Goal: Navigation & Orientation: Find specific page/section

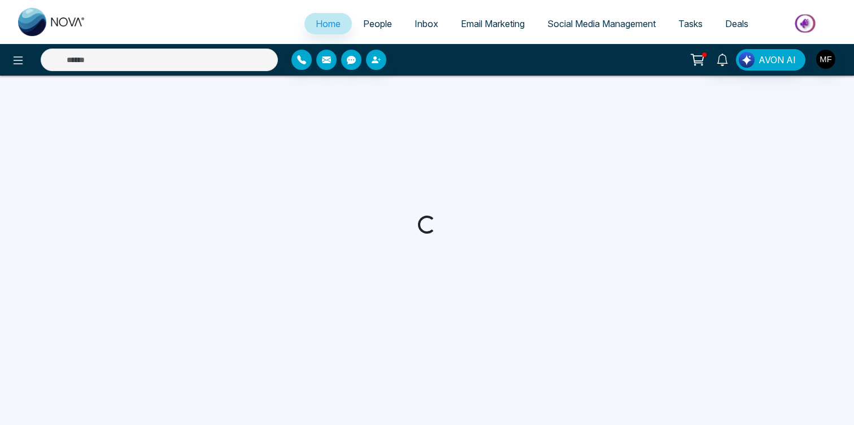
select select "*"
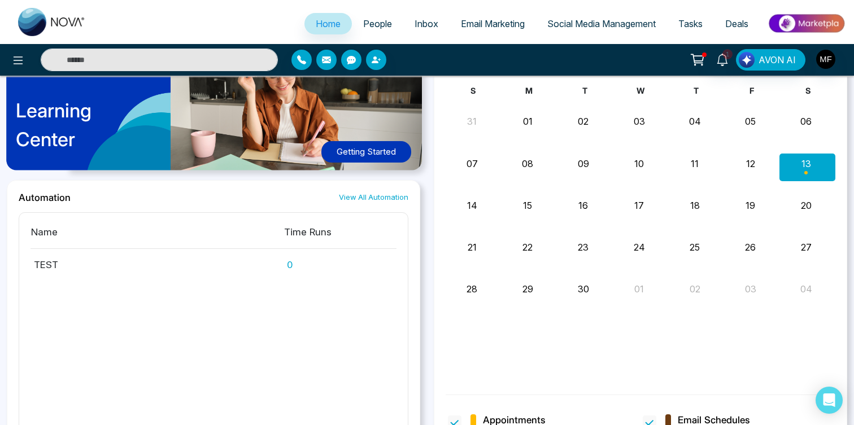
scroll to position [885, 0]
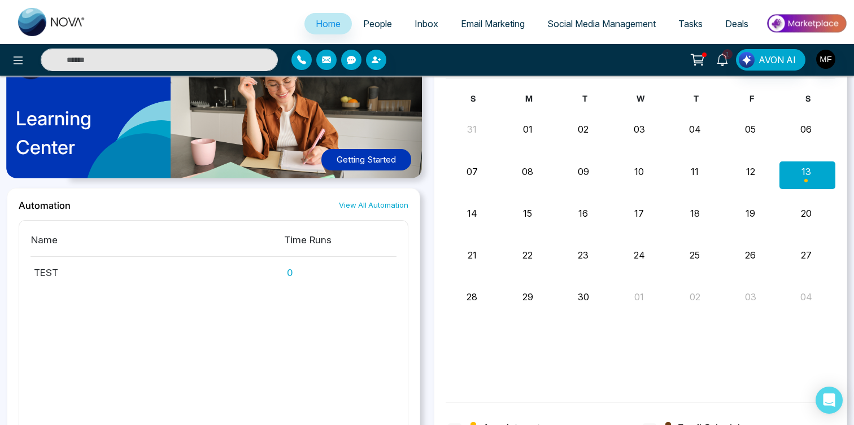
click at [730, 50] on span "1" at bounding box center [727, 54] width 10 height 10
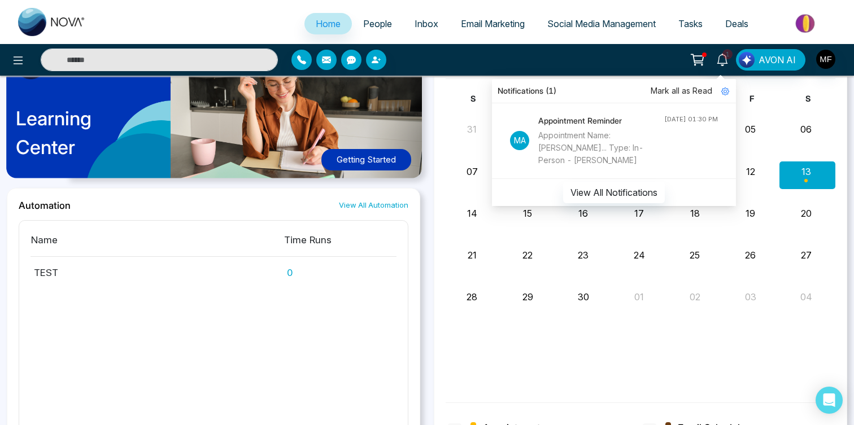
click at [697, 59] on icon at bounding box center [697, 60] width 16 height 16
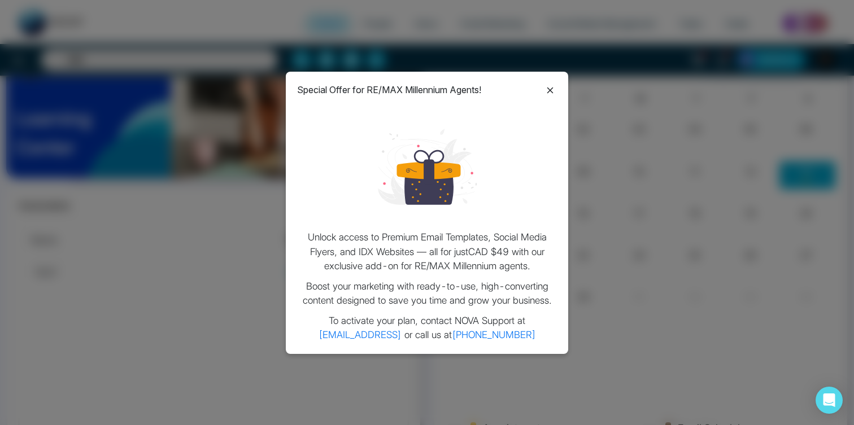
click at [543, 99] on div "Special Offer for RE/MAX Millennium Agents! Unlock access to Premium Email Temp…" at bounding box center [427, 213] width 282 height 282
click at [545, 89] on icon at bounding box center [550, 91] width 14 height 14
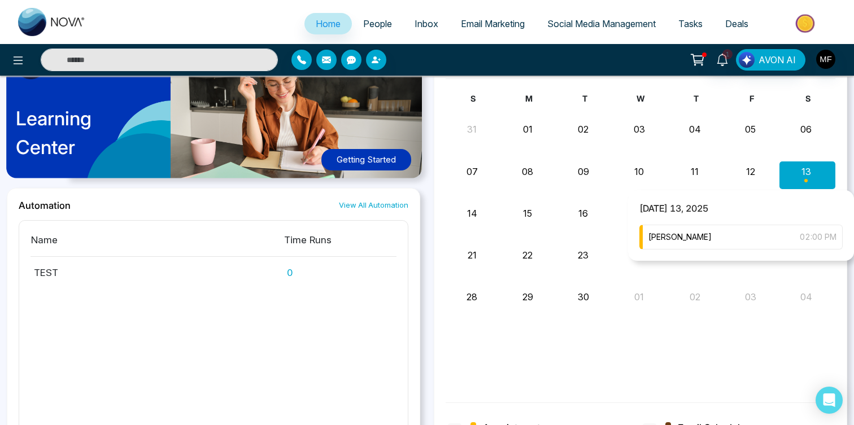
click at [807, 172] on div "Month View" at bounding box center [807, 174] width 56 height 27
click at [746, 228] on div "Marwen Ferchichi 02:00 PM" at bounding box center [740, 237] width 203 height 25
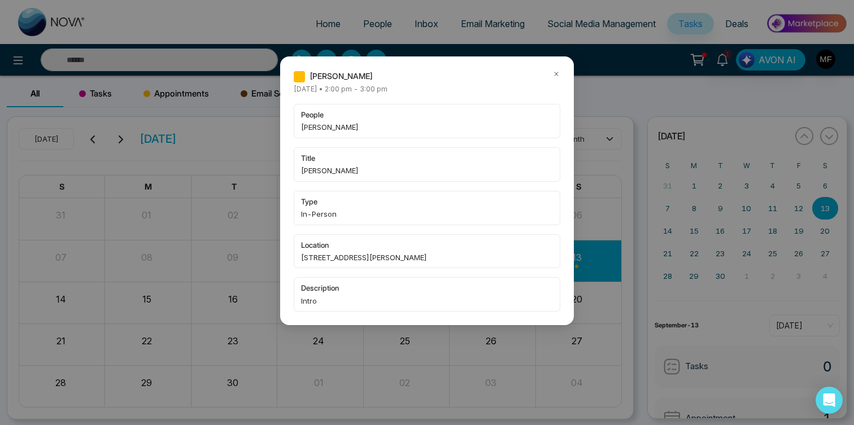
click at [553, 76] on icon at bounding box center [556, 74] width 8 height 8
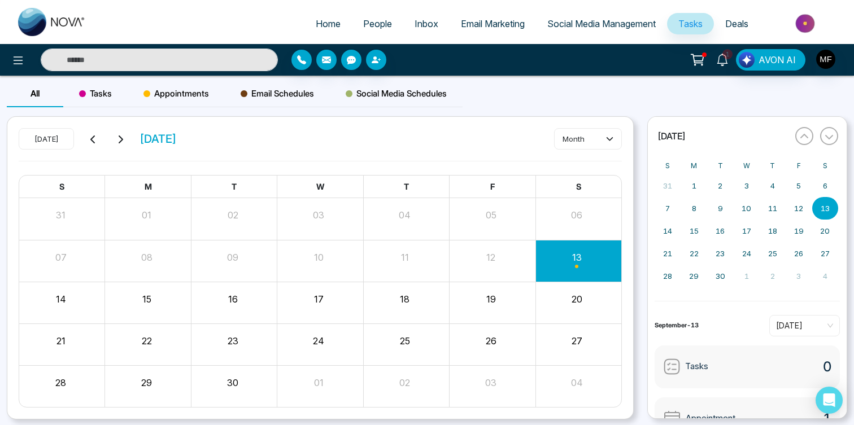
click at [720, 59] on icon at bounding box center [722, 60] width 12 height 12
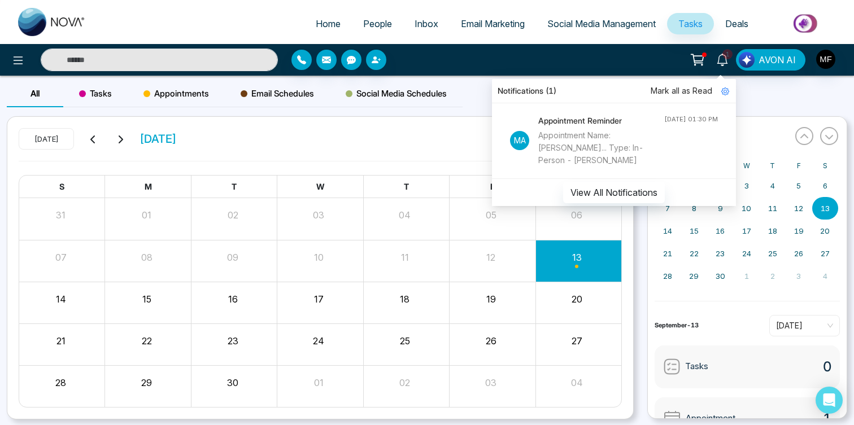
click at [602, 154] on div "Appointment Name: Marwen Fer... Type: In-Person - Leshauna Bailey" at bounding box center [601, 147] width 126 height 37
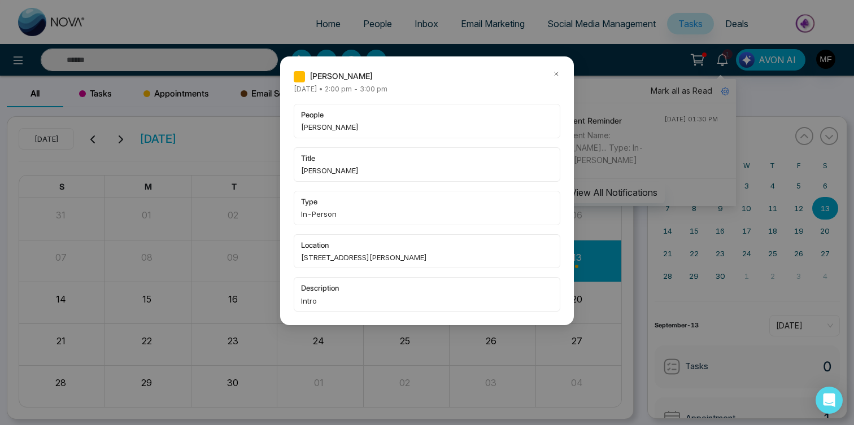
click at [557, 77] on icon at bounding box center [556, 74] width 8 height 8
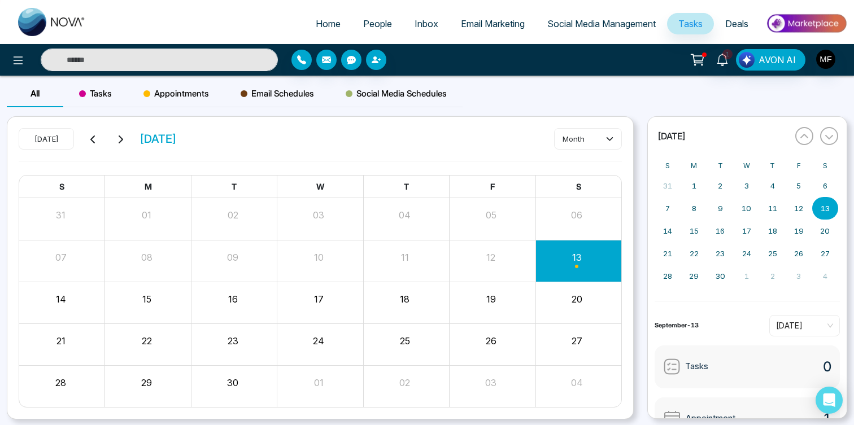
click at [712, 69] on div "1 Notifications (1) Mark all as Read Ma Appointment Reminder Appointment Name: …" at bounding box center [722, 59] width 27 height 21
click at [722, 63] on icon at bounding box center [722, 60] width 12 height 12
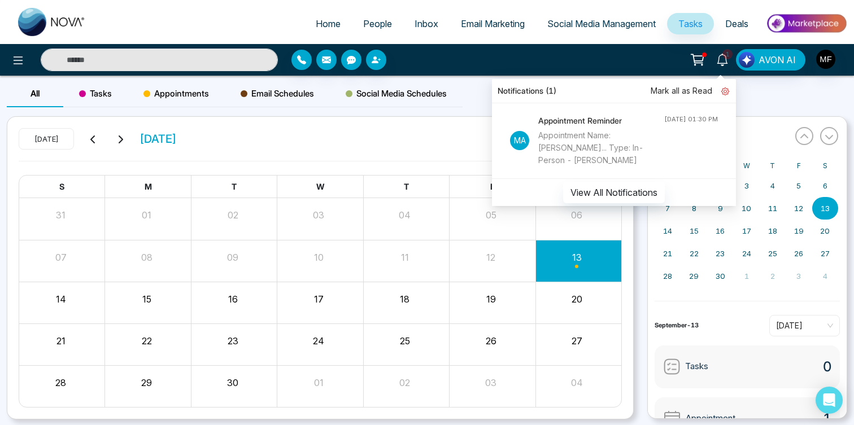
click at [724, 93] on icon at bounding box center [725, 92] width 8 height 8
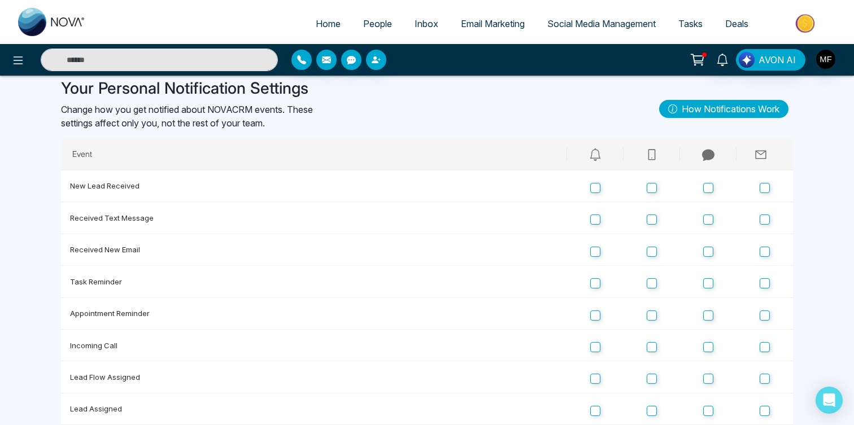
scroll to position [53, 0]
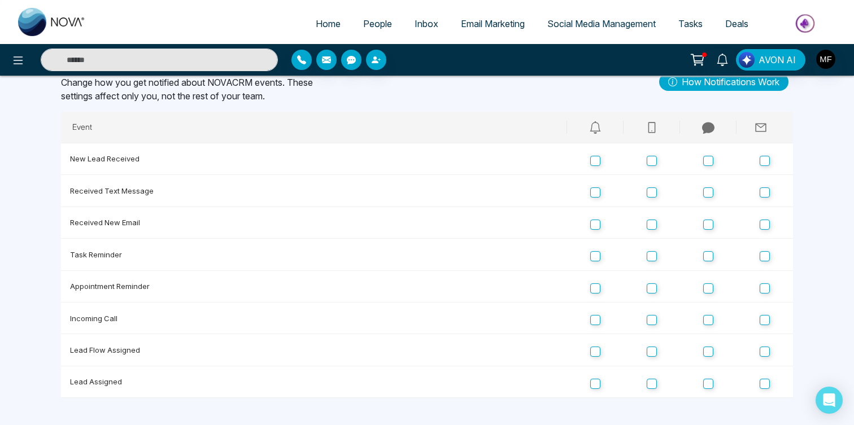
click at [316, 28] on span "Home" at bounding box center [328, 23] width 25 height 11
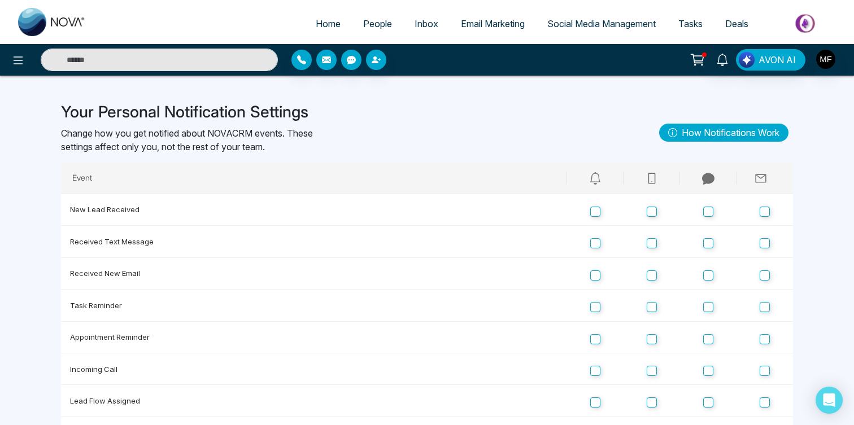
select select "*"
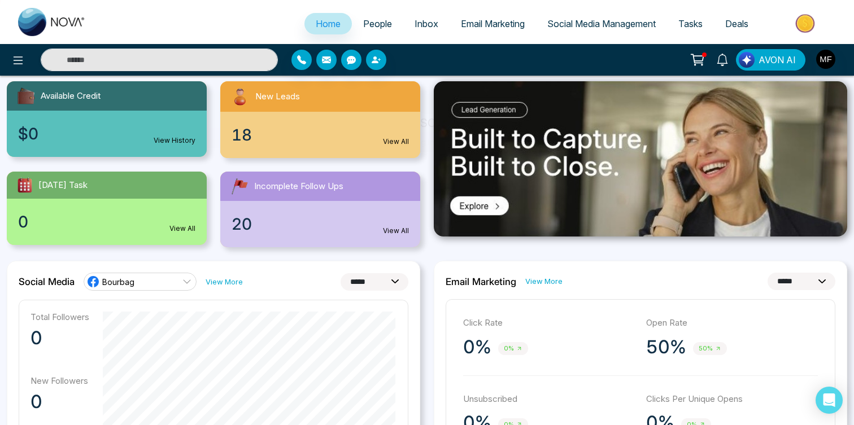
scroll to position [90, 0]
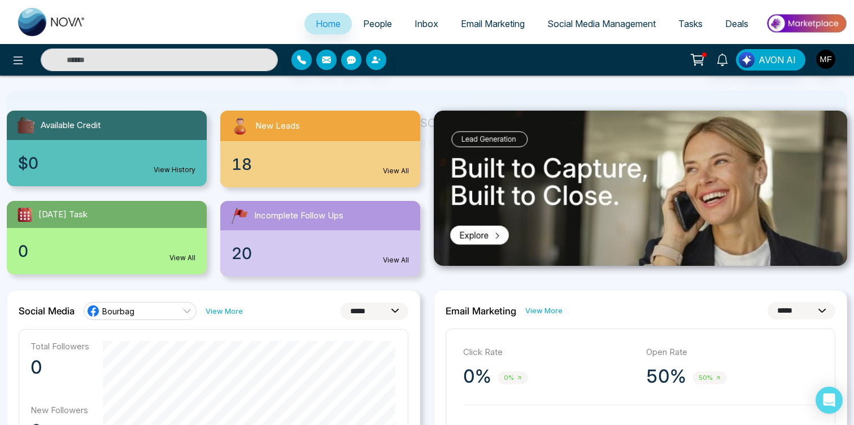
click at [372, 26] on span "People" at bounding box center [377, 23] width 29 height 11
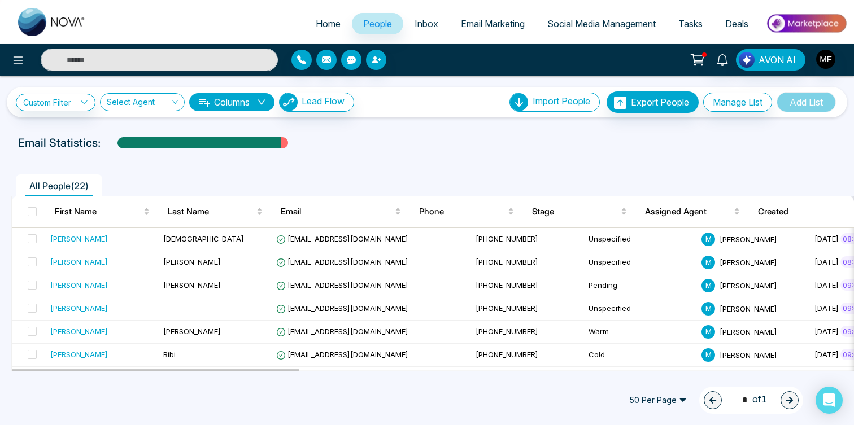
click at [421, 19] on span "Inbox" at bounding box center [426, 23] width 24 height 11
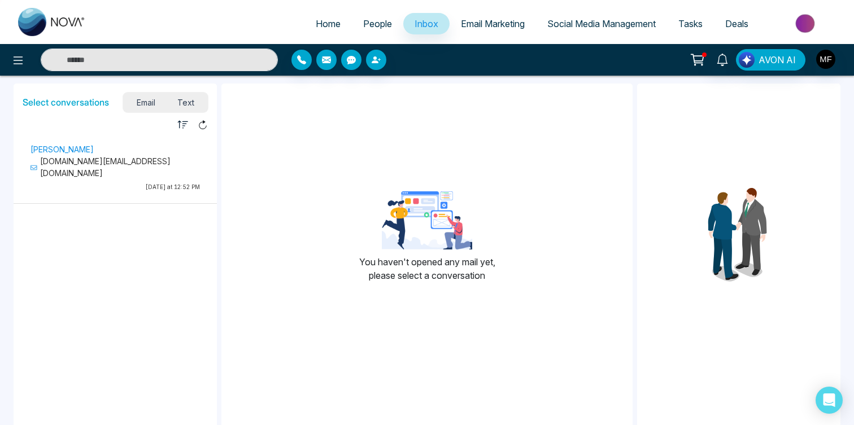
click at [124, 158] on p "marou.marwen.mm@gmail.com" at bounding box center [114, 167] width 169 height 24
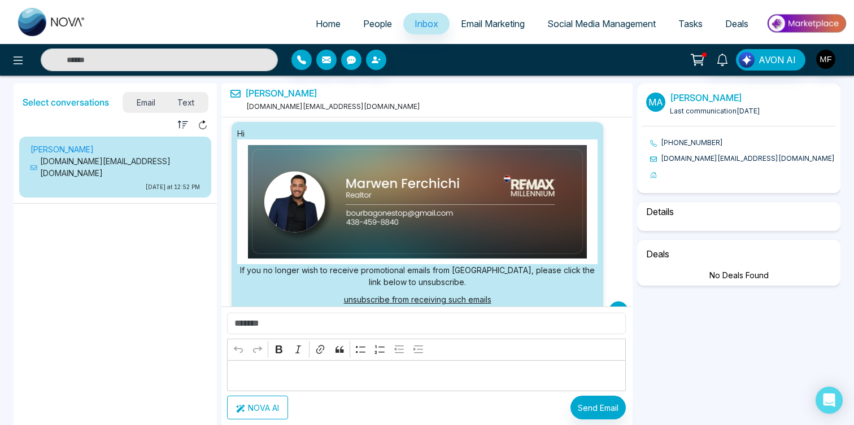
click at [491, 21] on span "Email Marketing" at bounding box center [493, 23] width 64 height 11
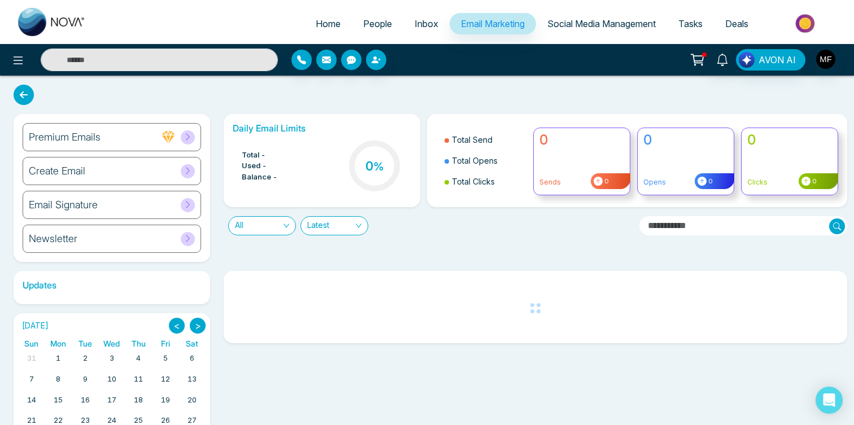
click at [700, 59] on icon at bounding box center [697, 60] width 16 height 16
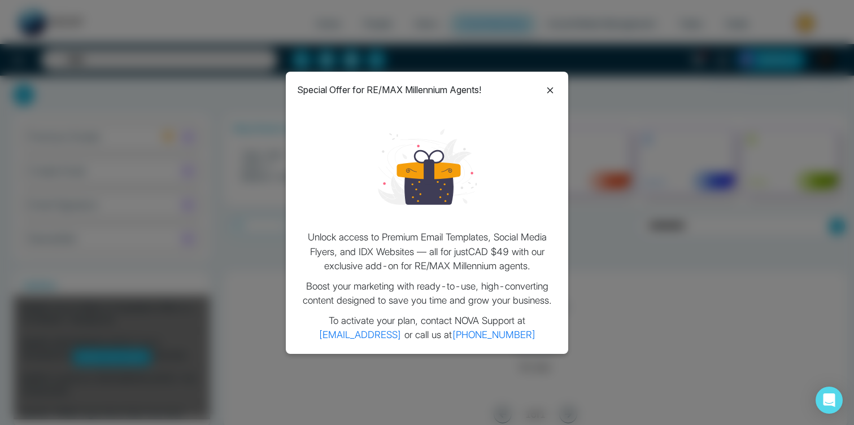
click at [549, 91] on icon at bounding box center [550, 91] width 14 height 14
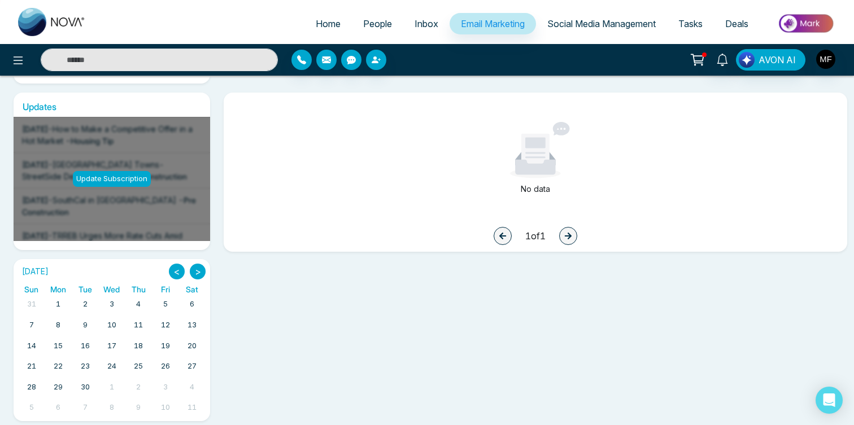
scroll to position [188, 0]
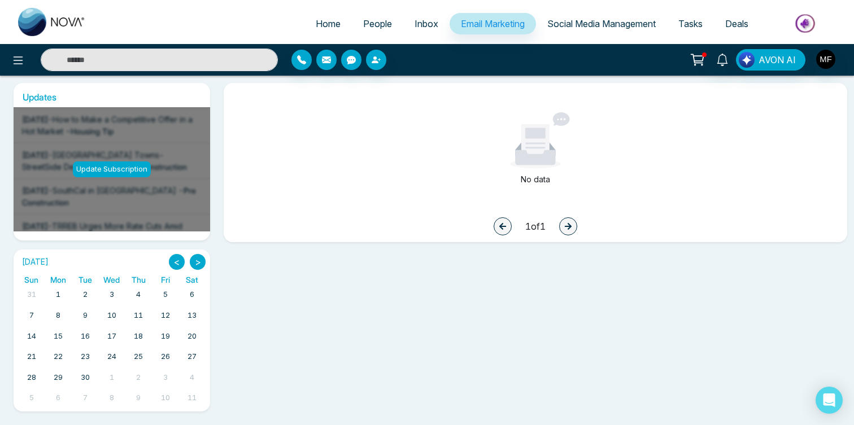
click at [585, 28] on span "Social Media Management" at bounding box center [601, 23] width 108 height 11
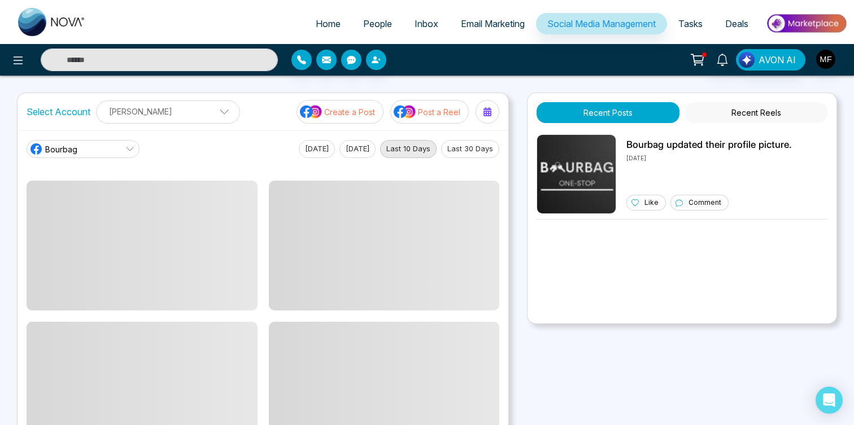
click at [215, 112] on span at bounding box center [220, 115] width 10 height 10
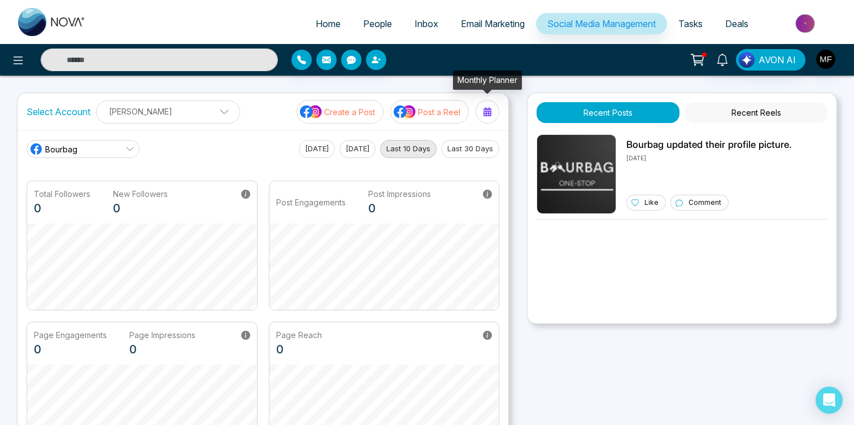
click at [479, 116] on div at bounding box center [487, 112] width 18 height 18
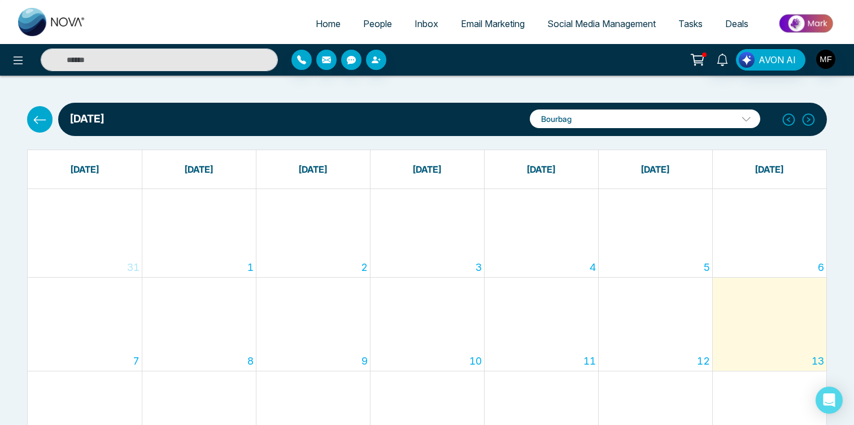
click at [316, 20] on span "Home" at bounding box center [328, 23] width 25 height 11
select select "*"
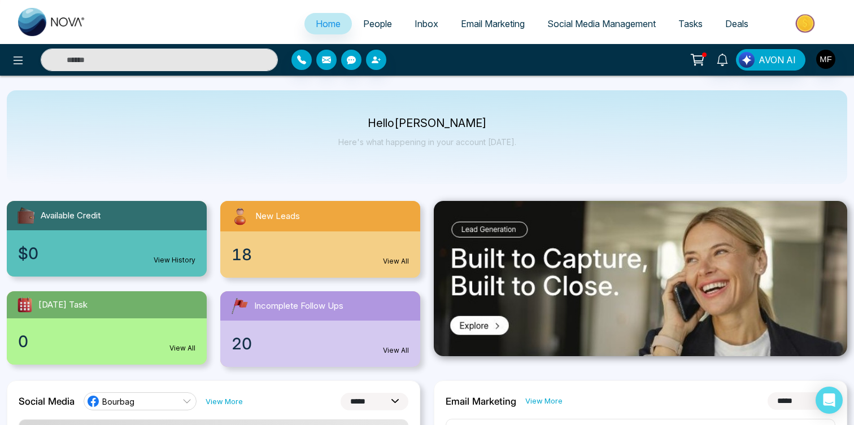
click at [366, 21] on span "People" at bounding box center [377, 23] width 29 height 11
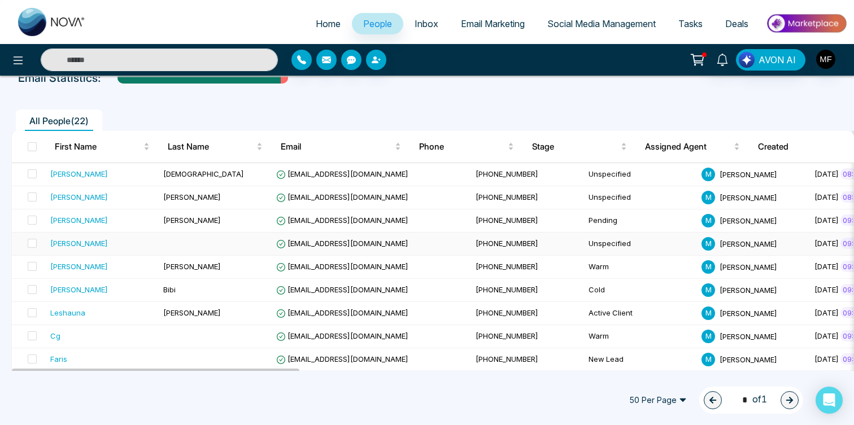
scroll to position [65, 0]
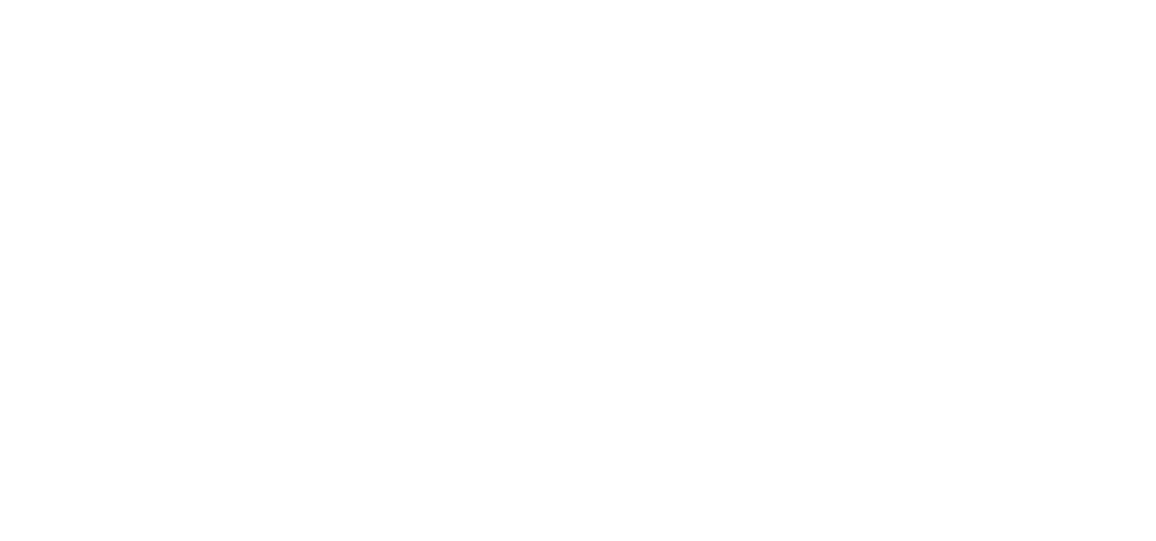
select select "*"
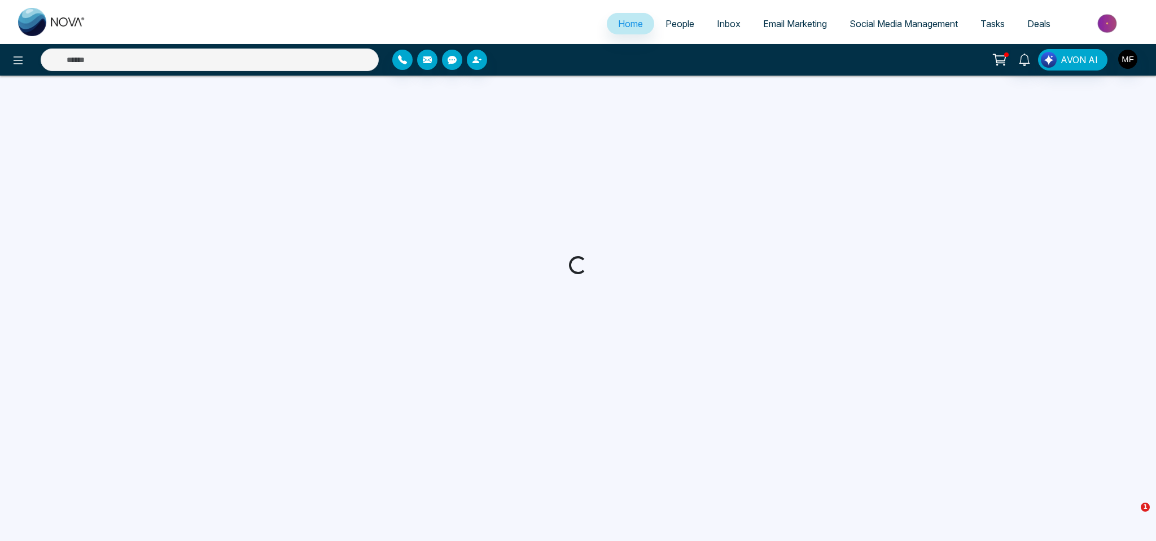
select select "*"
